Goal: Task Accomplishment & Management: Use online tool/utility

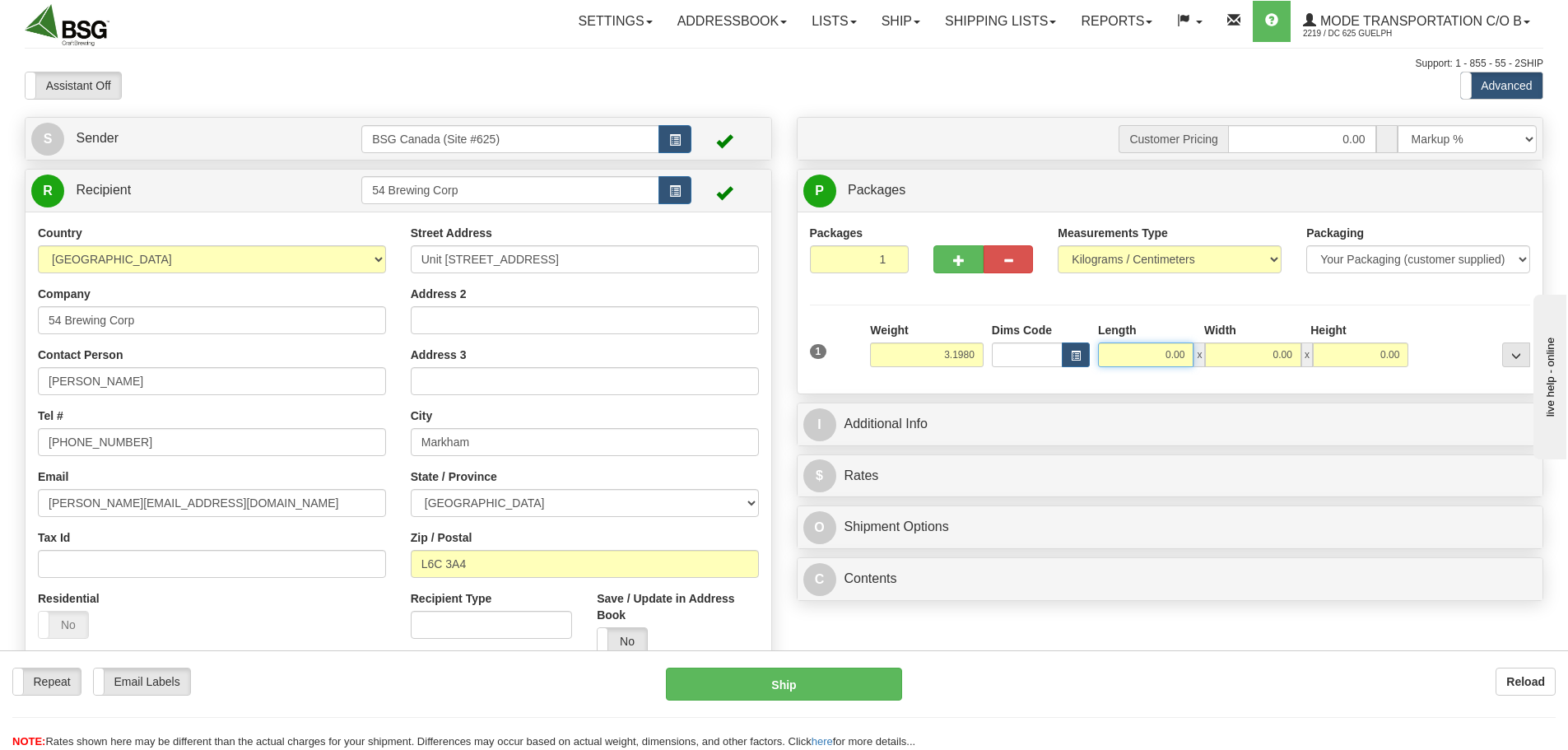
type input "3.20"
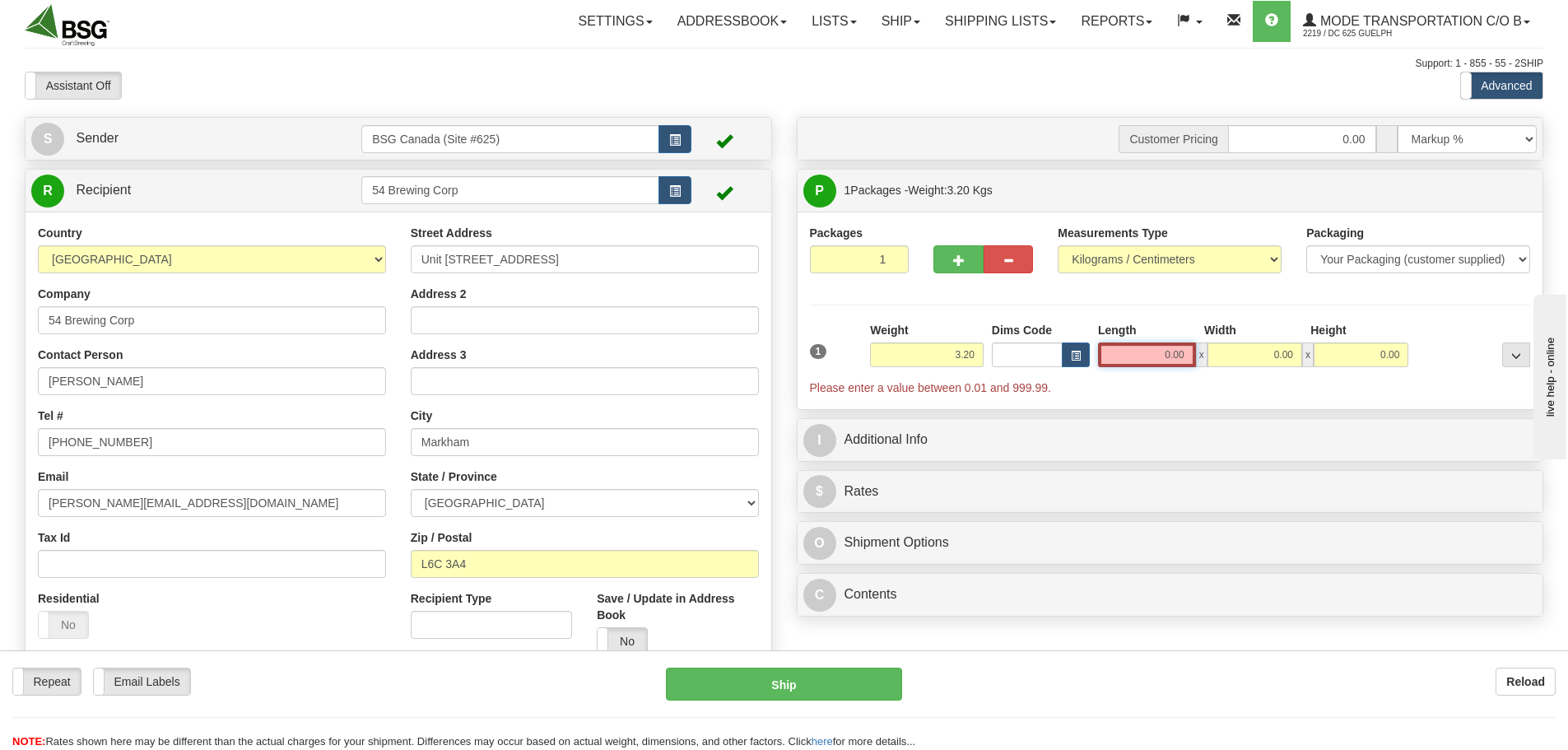
click at [1139, 360] on input "0.00" at bounding box center [1147, 355] width 98 height 25
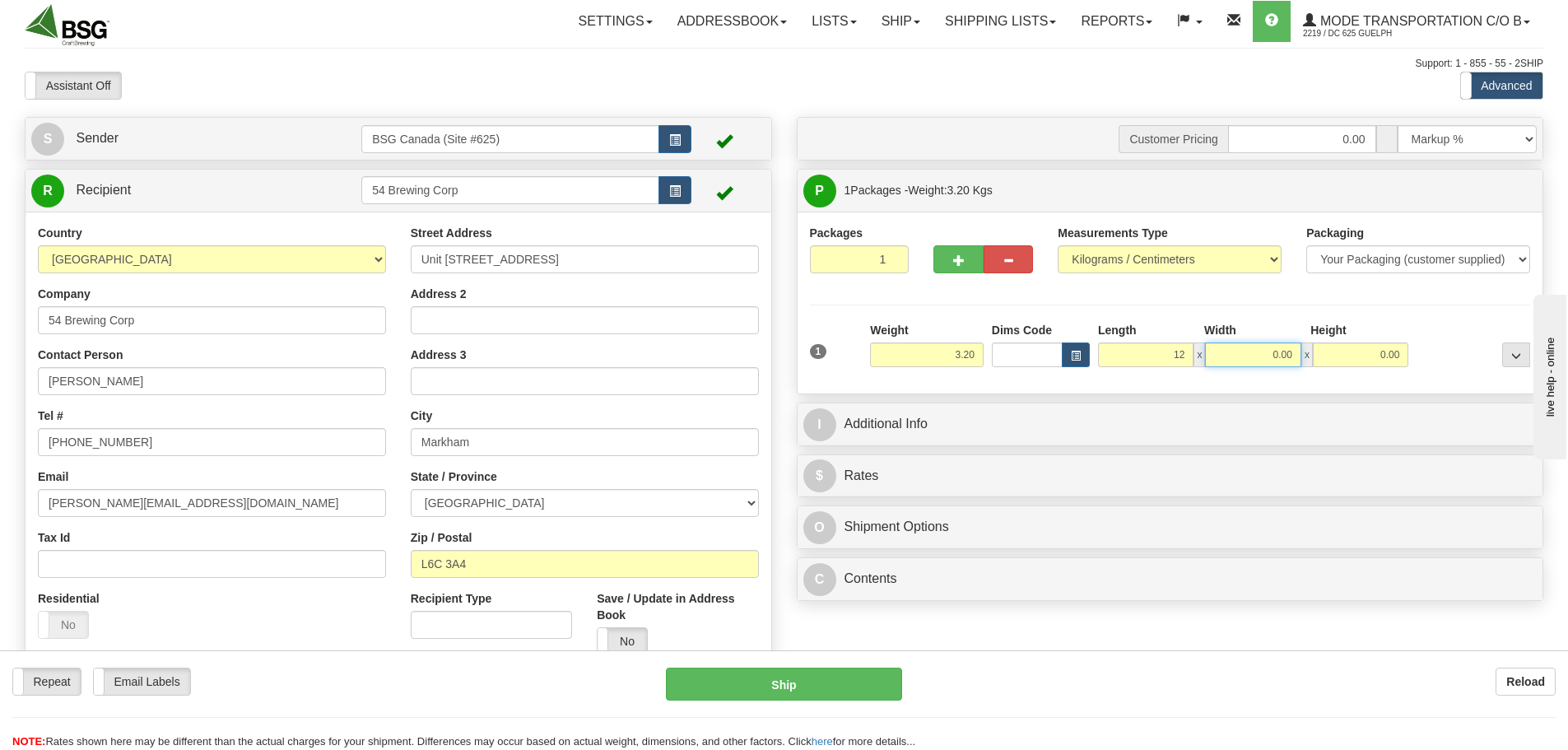
type input "12.00"
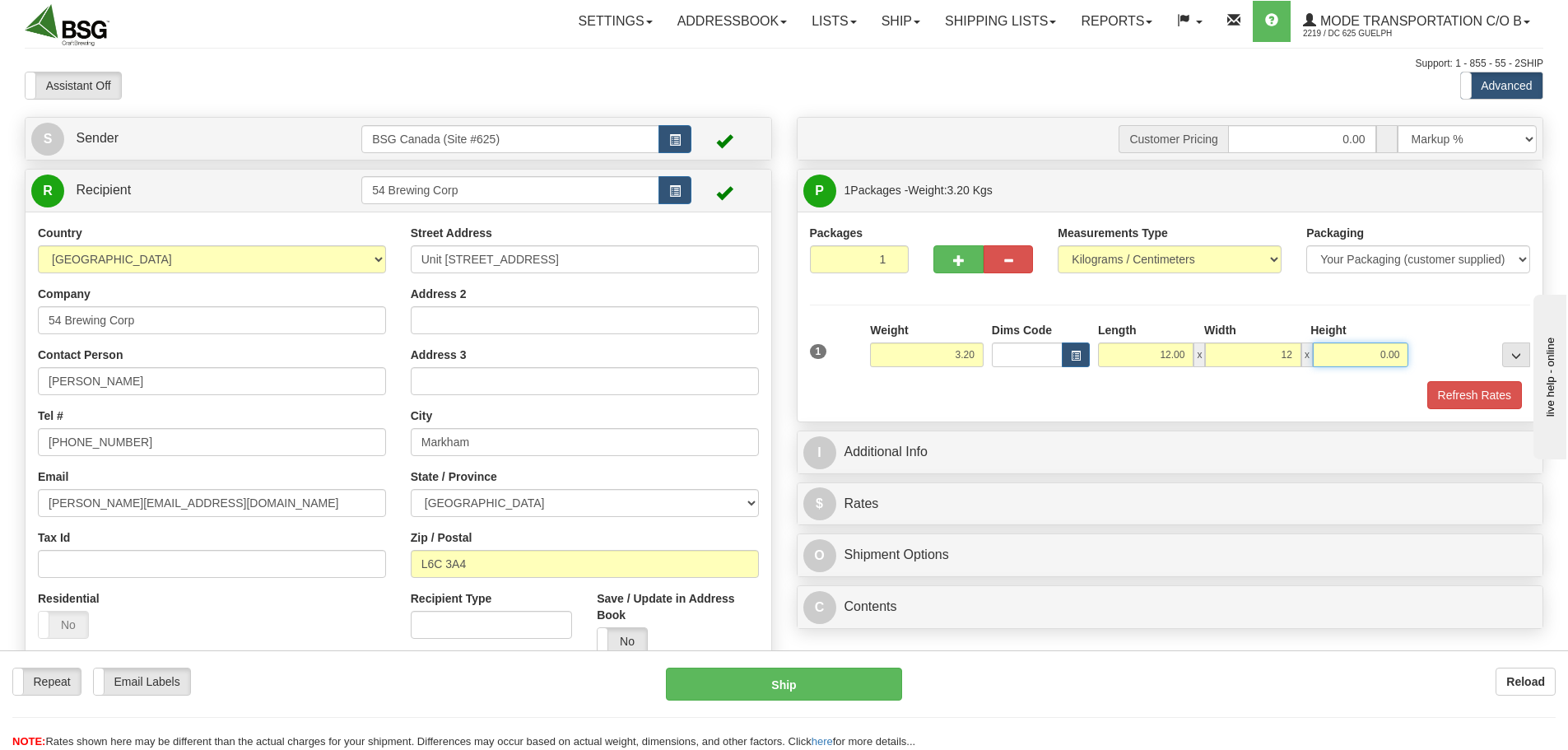
type input "12.00"
click at [1502, 391] on button "Refresh Rates" at bounding box center [1474, 396] width 94 height 28
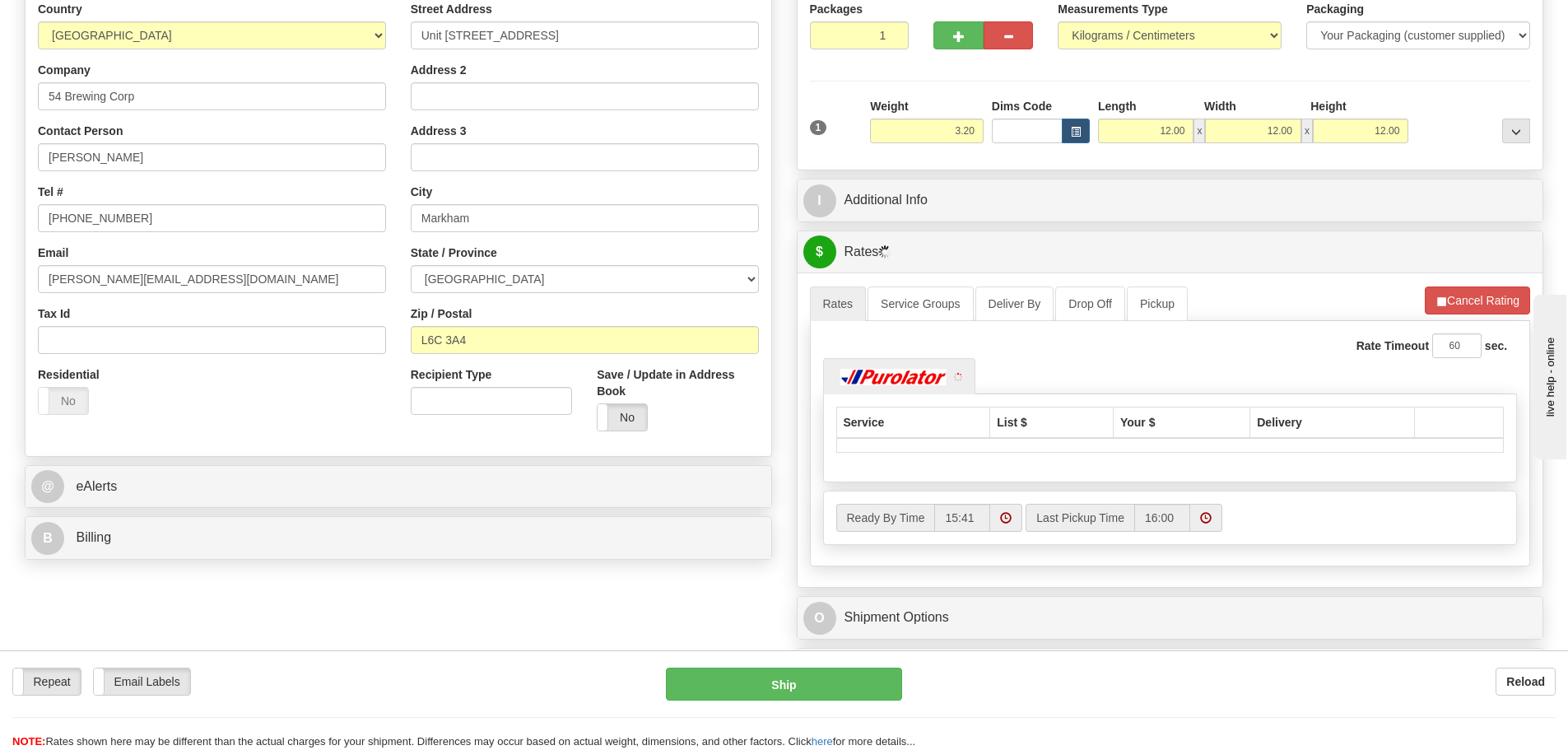
scroll to position [247, 0]
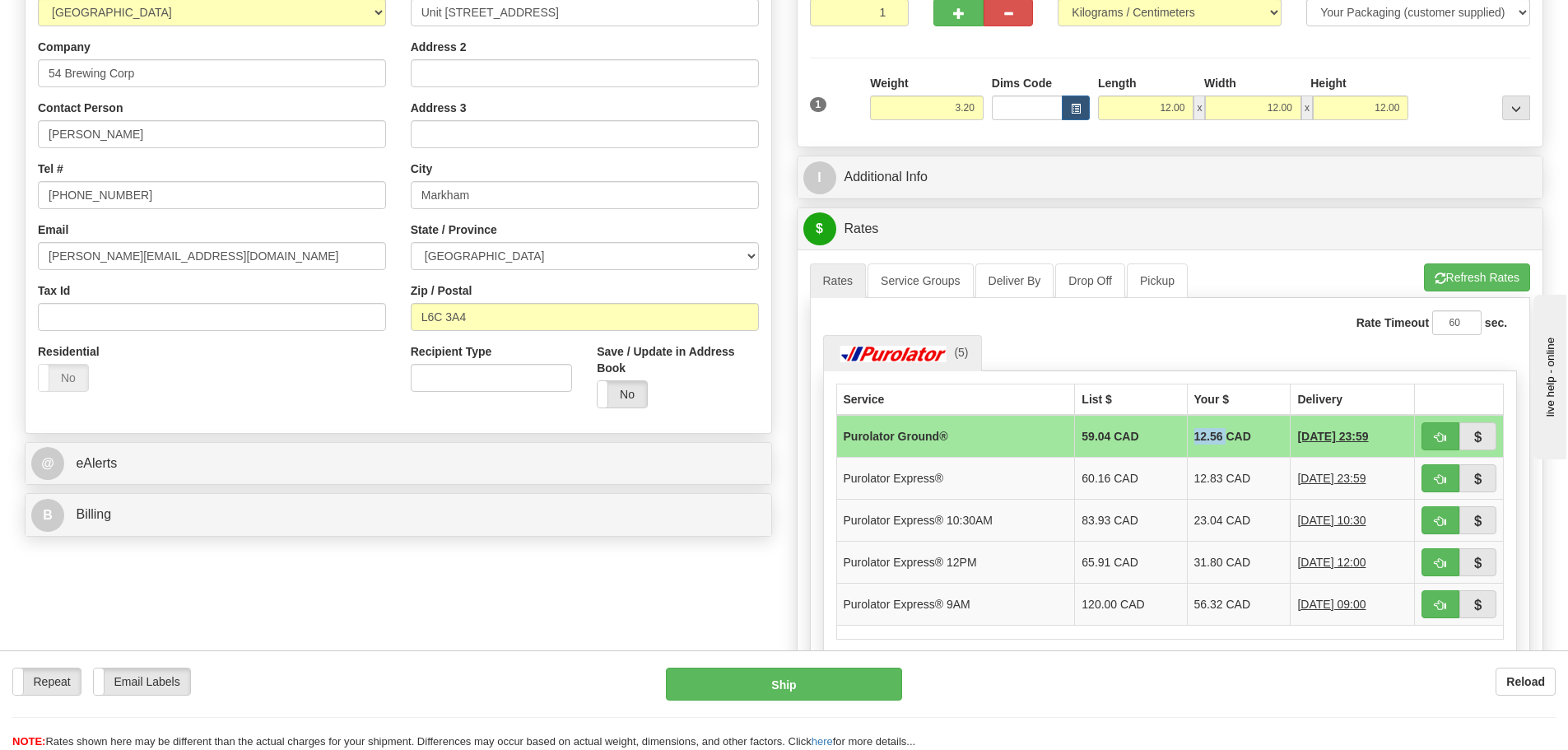
drag, startPoint x: 1176, startPoint y: 435, endPoint x: 1204, endPoint y: 437, distance: 28.1
click at [1206, 439] on td "12.56 CAD" at bounding box center [1238, 436] width 103 height 43
copy td "12.56"
